Goal: Find specific page/section: Find specific page/section

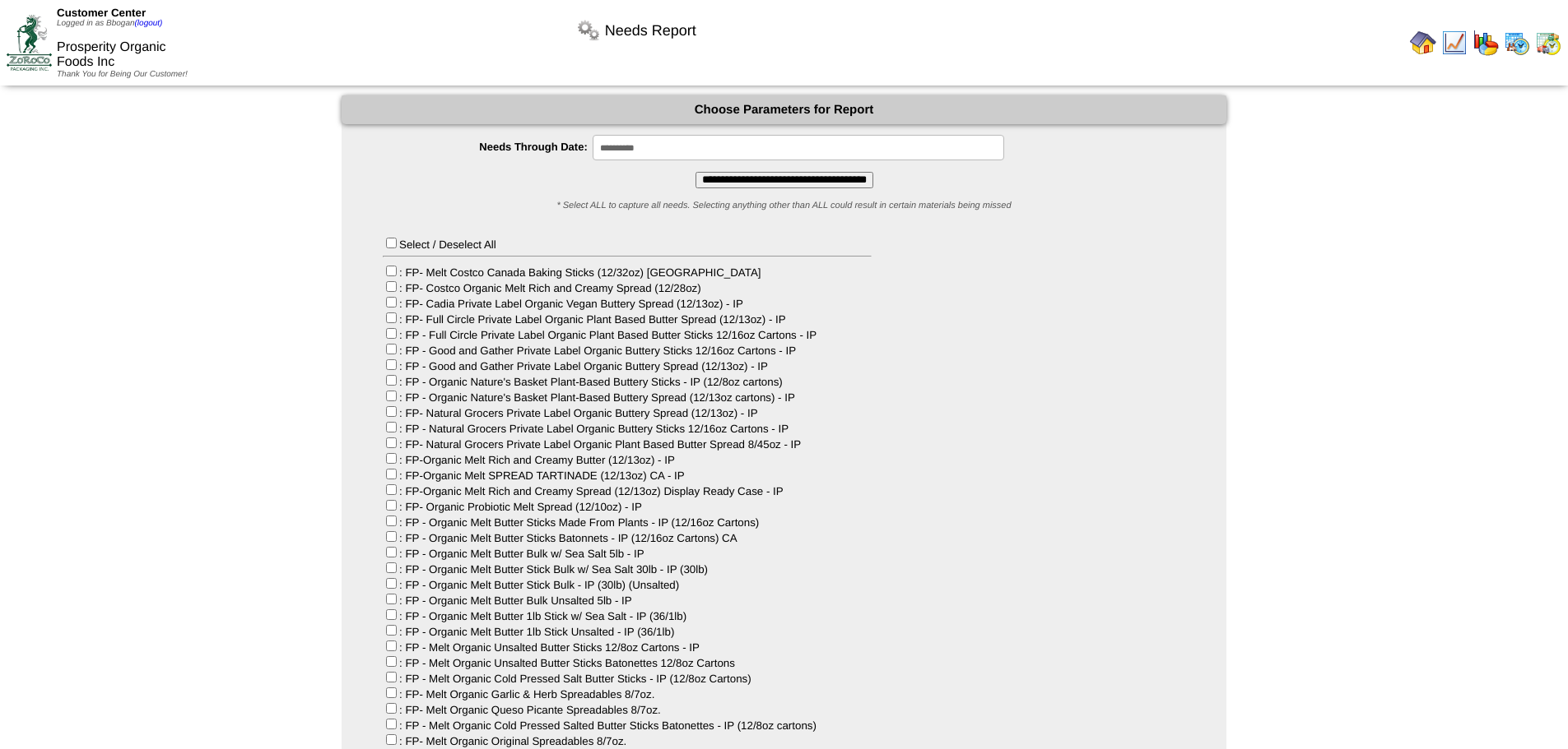
click at [23, 39] on img at bounding box center [29, 43] width 45 height 55
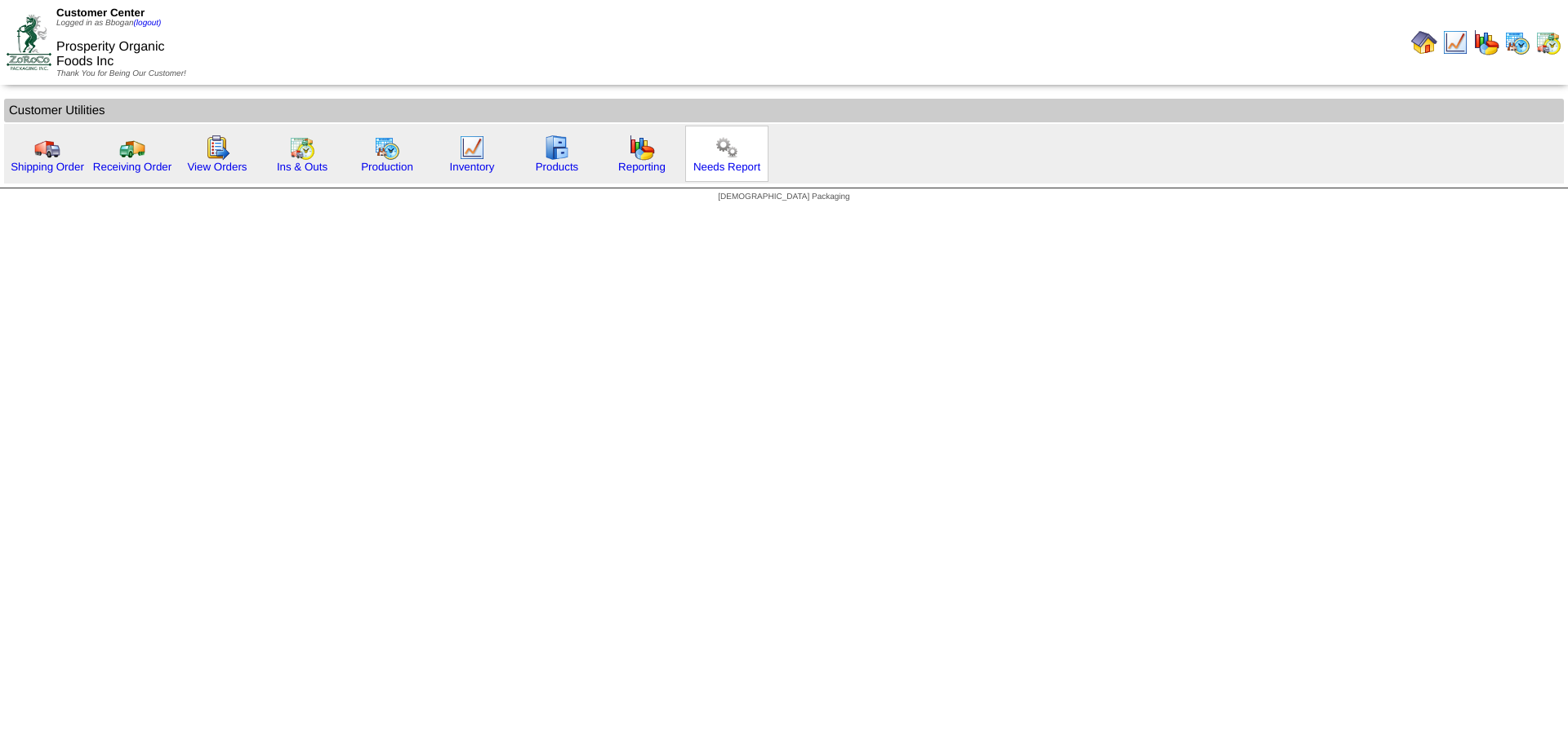
click at [747, 160] on div "Needs Report" at bounding box center [726, 154] width 84 height 56
click at [705, 168] on link "Needs Report" at bounding box center [726, 166] width 67 height 12
